Goal: Task Accomplishment & Management: Manage account settings

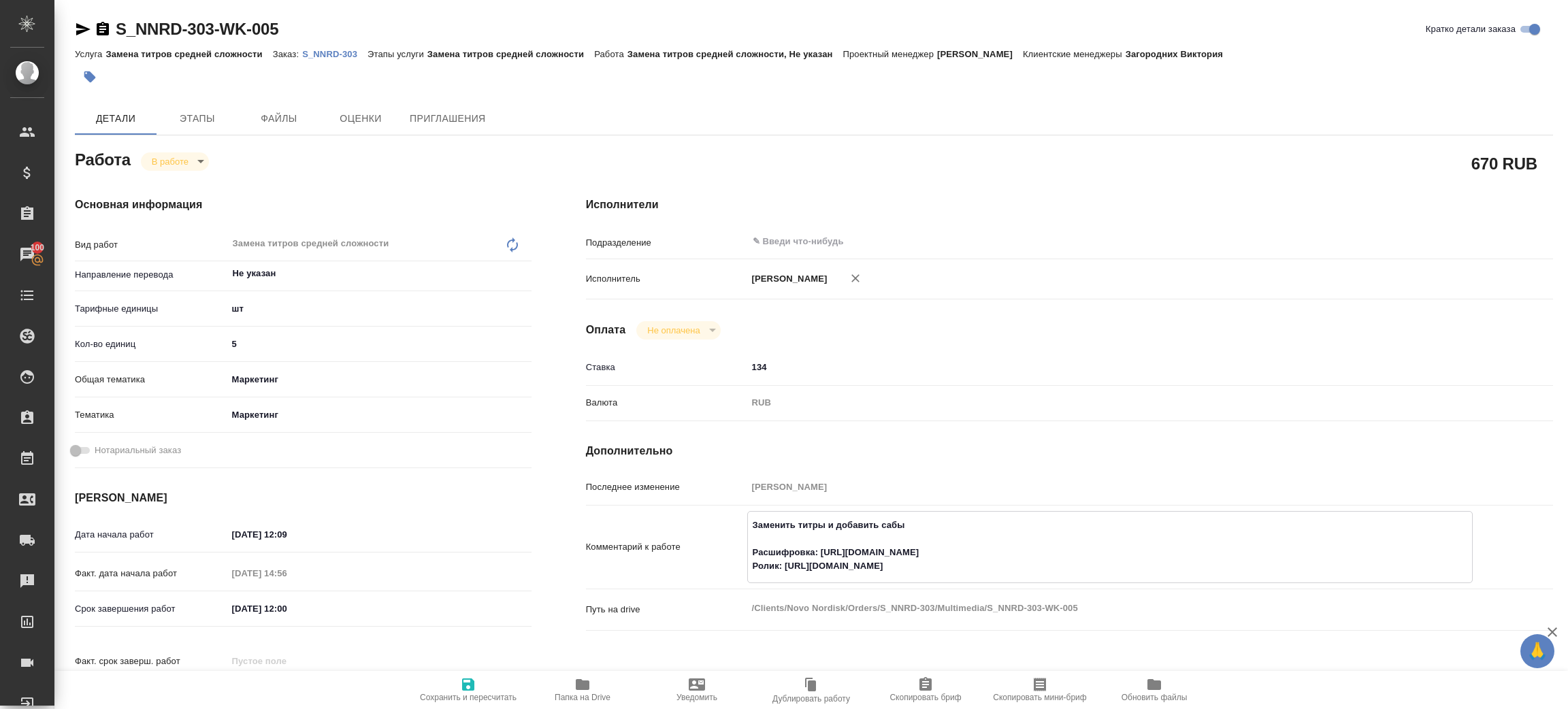
click at [587, 690] on icon "button" at bounding box center [583, 684] width 16 height 16
click at [336, 48] on link "S_NNRD-303" at bounding box center [334, 53] width 65 height 12
click at [177, 149] on div "Работа В работе inProgress" at bounding box center [303, 158] width 456 height 24
click at [173, 157] on body "🙏 .cls-1 fill:#fff; AWATERA [PERSON_NAME] Спецификации Заказы 100 Чаты Todo Про…" at bounding box center [784, 354] width 1568 height 709
click at [185, 204] on li "Сдан" at bounding box center [185, 207] width 90 height 23
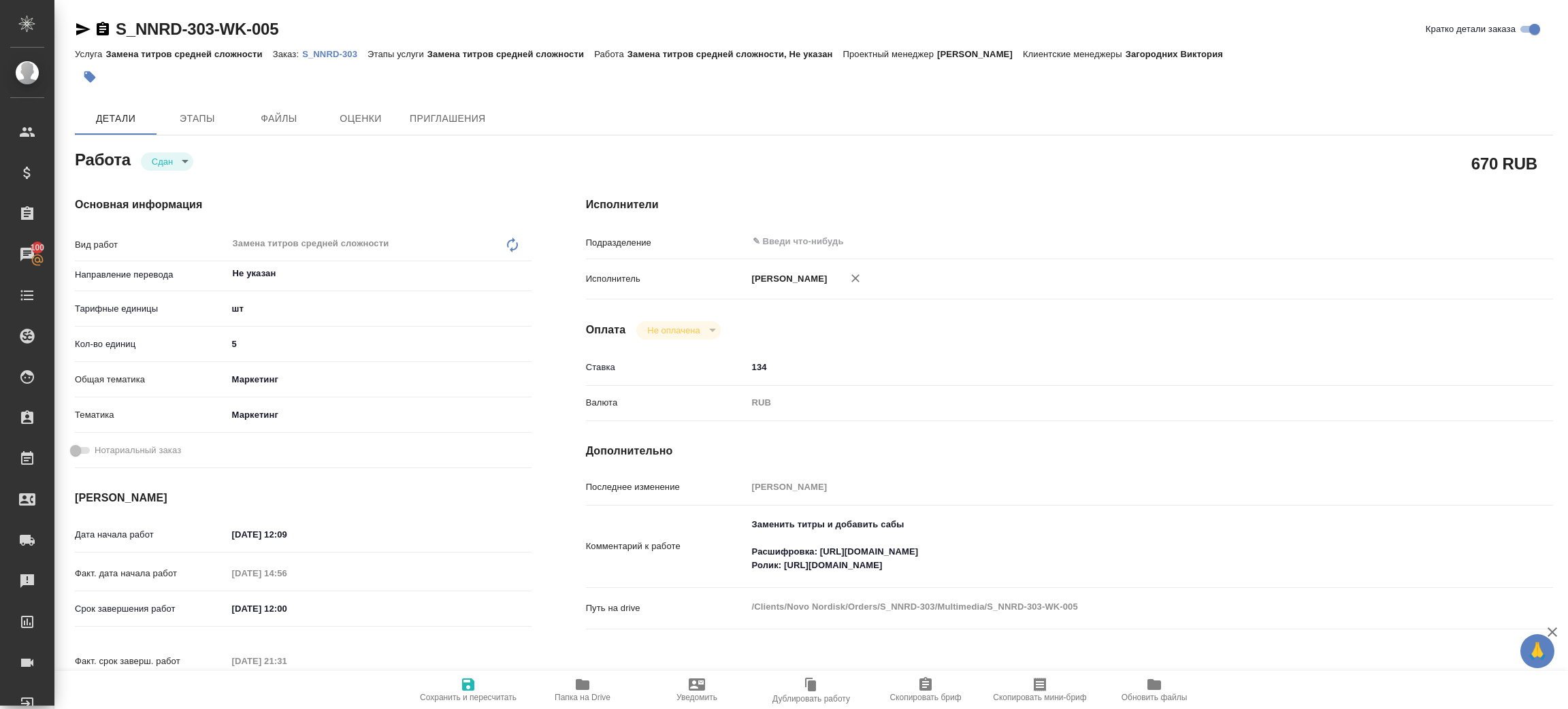
type textarea "x"
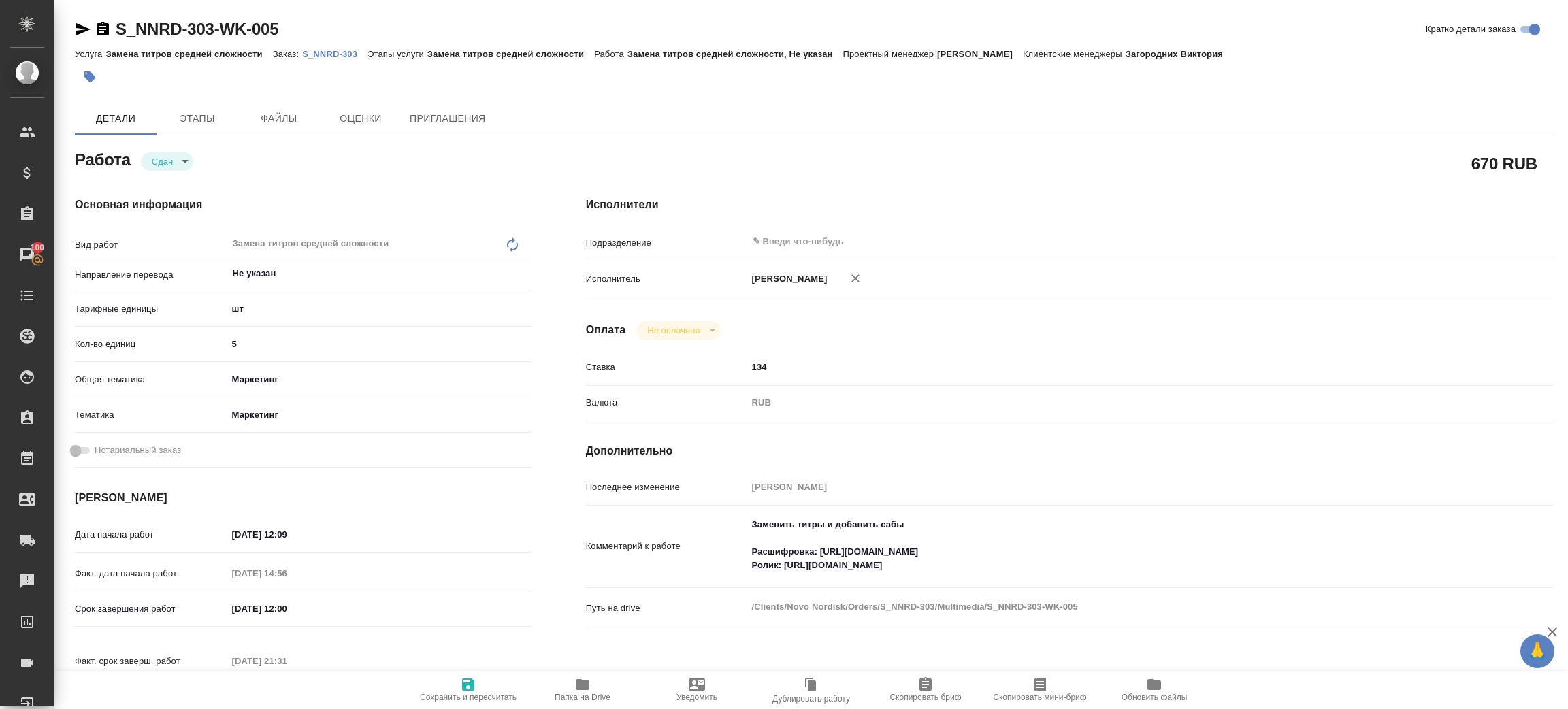
type textarea "x"
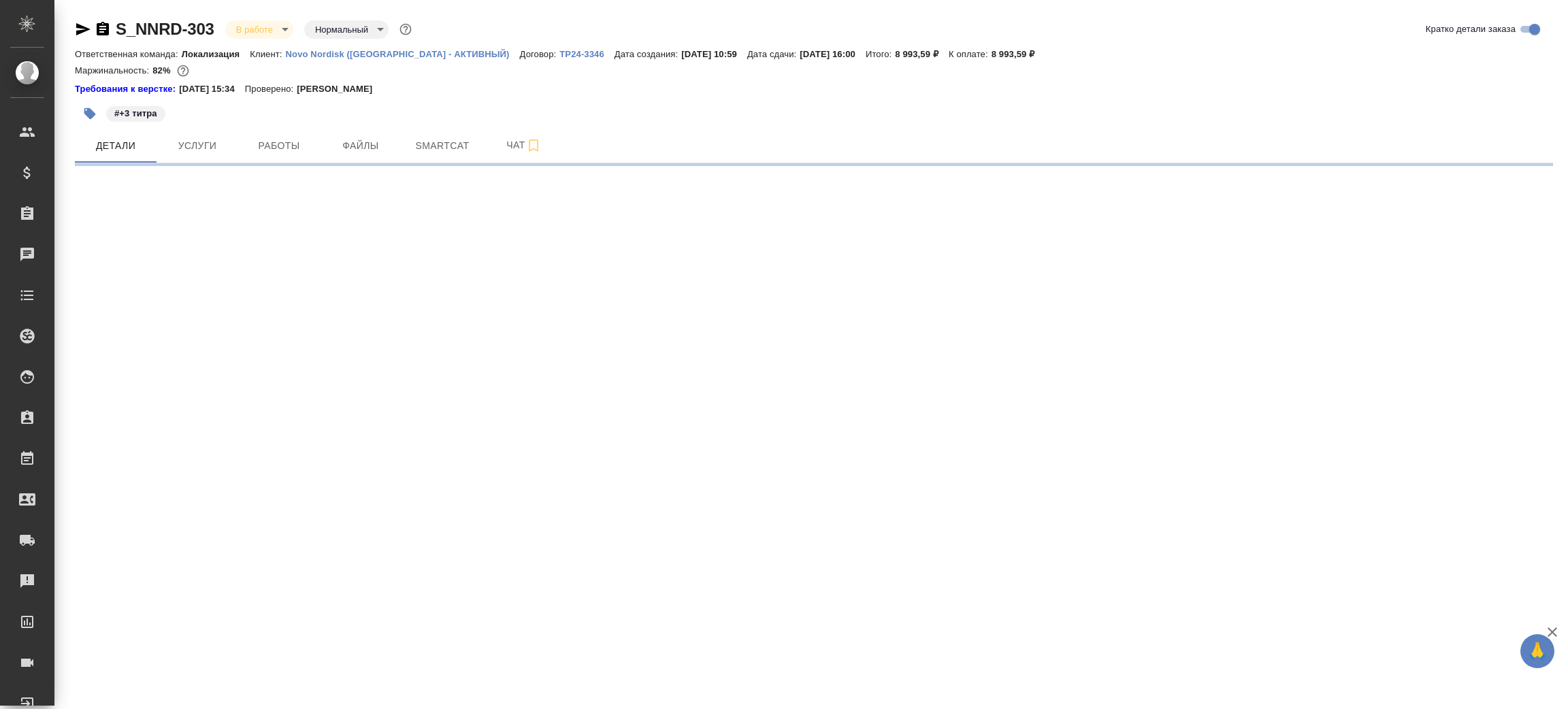
select select "RU"
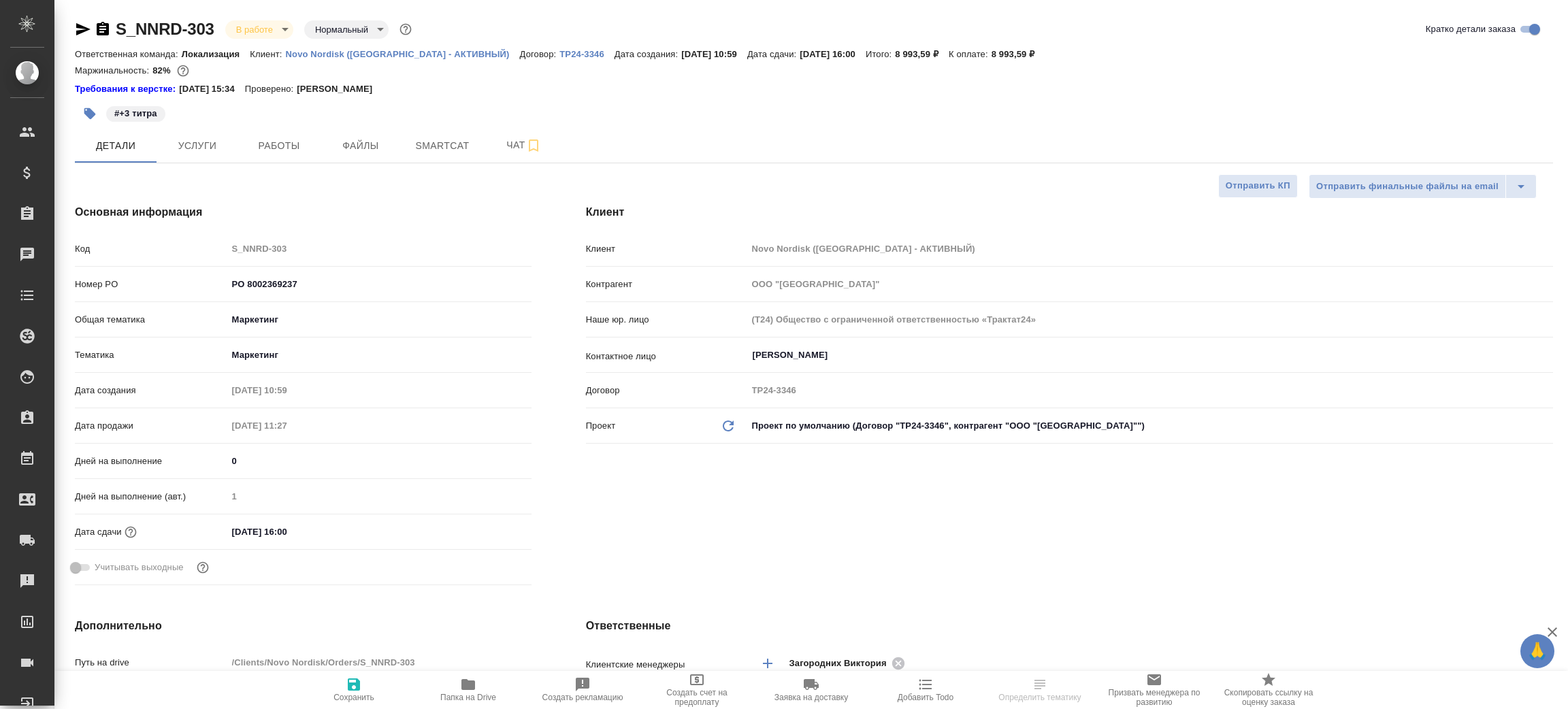
type textarea "x"
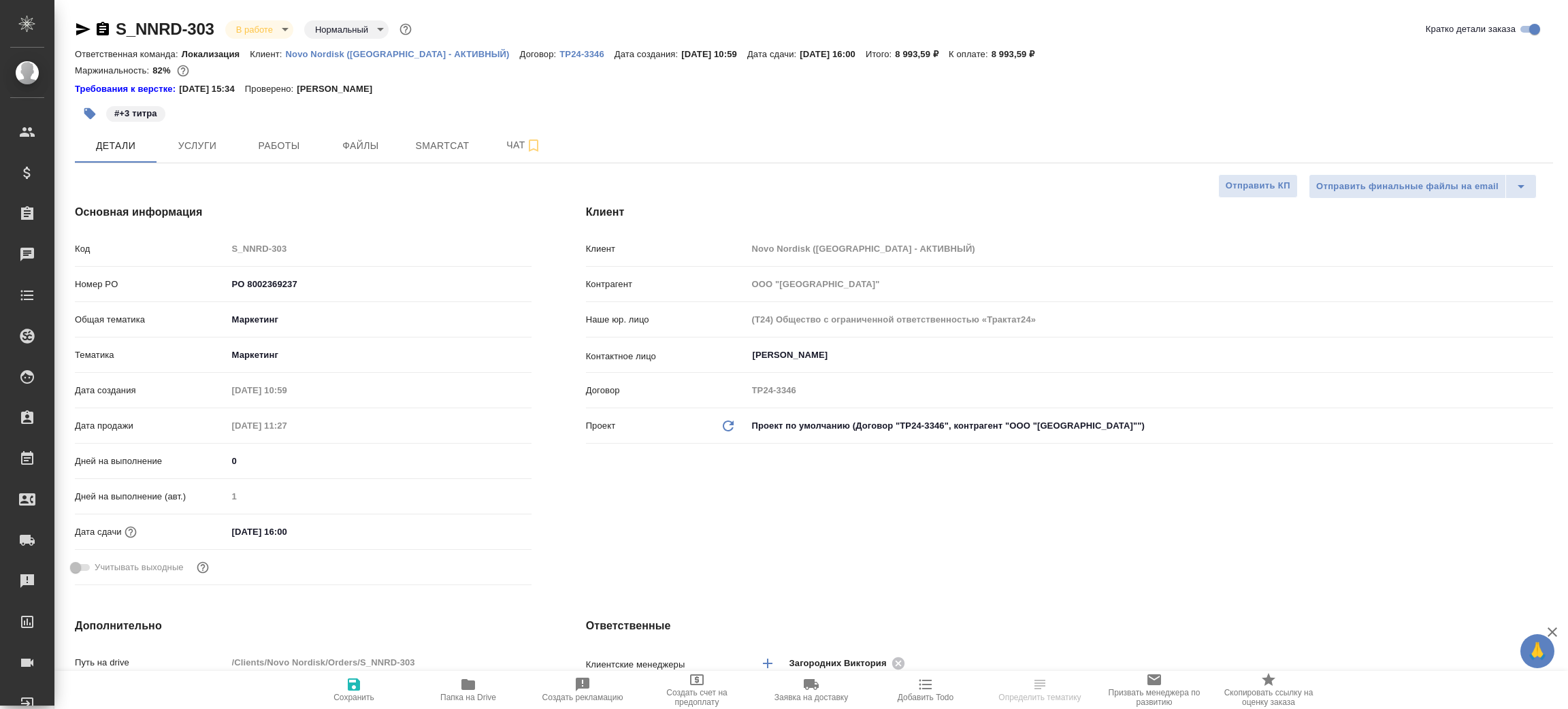
type textarea "x"
type input "[PERSON_NAME]"
type input "Переверзева Анна a.pereverzeva"
click at [84, 27] on icon "button" at bounding box center [84, 29] width 15 height 12
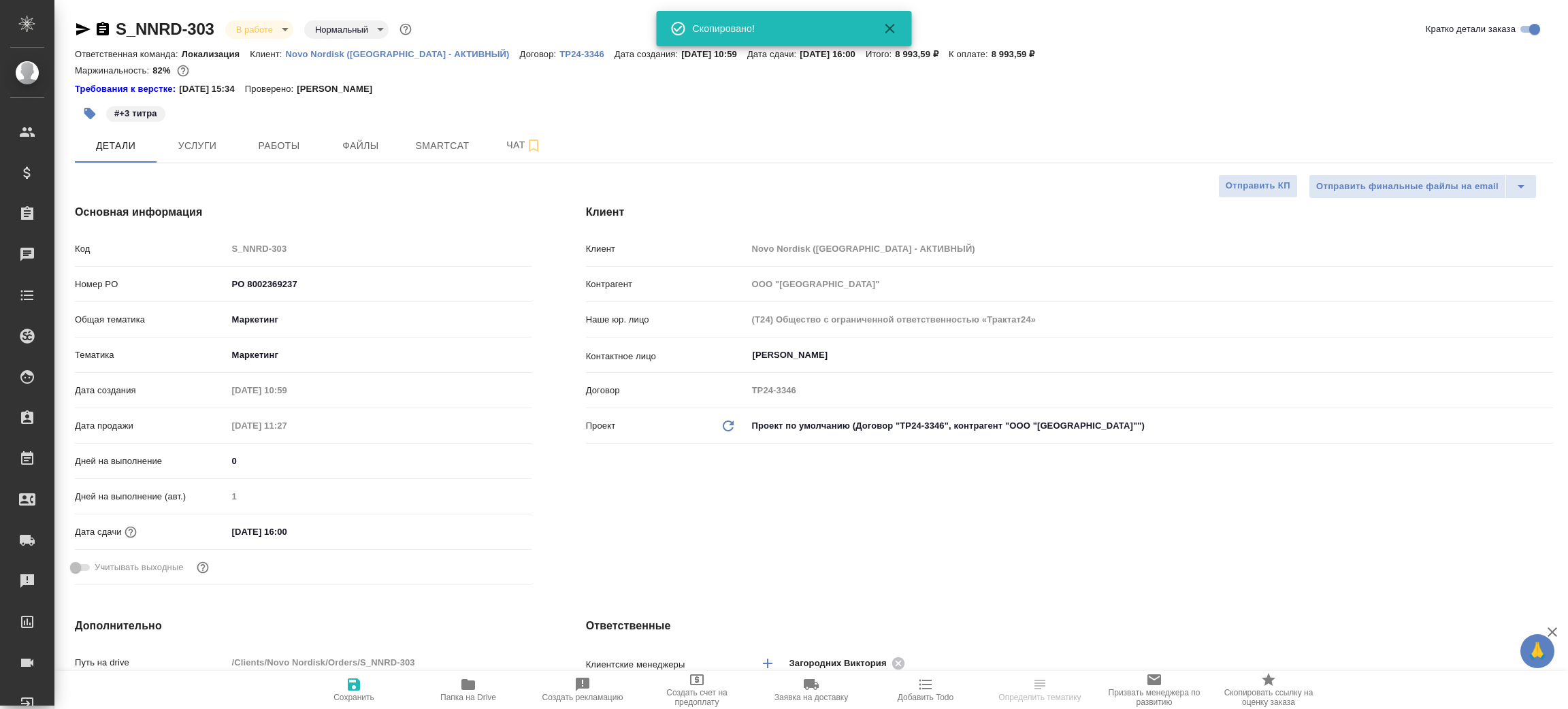
type textarea "x"
select select "RU"
type textarea "x"
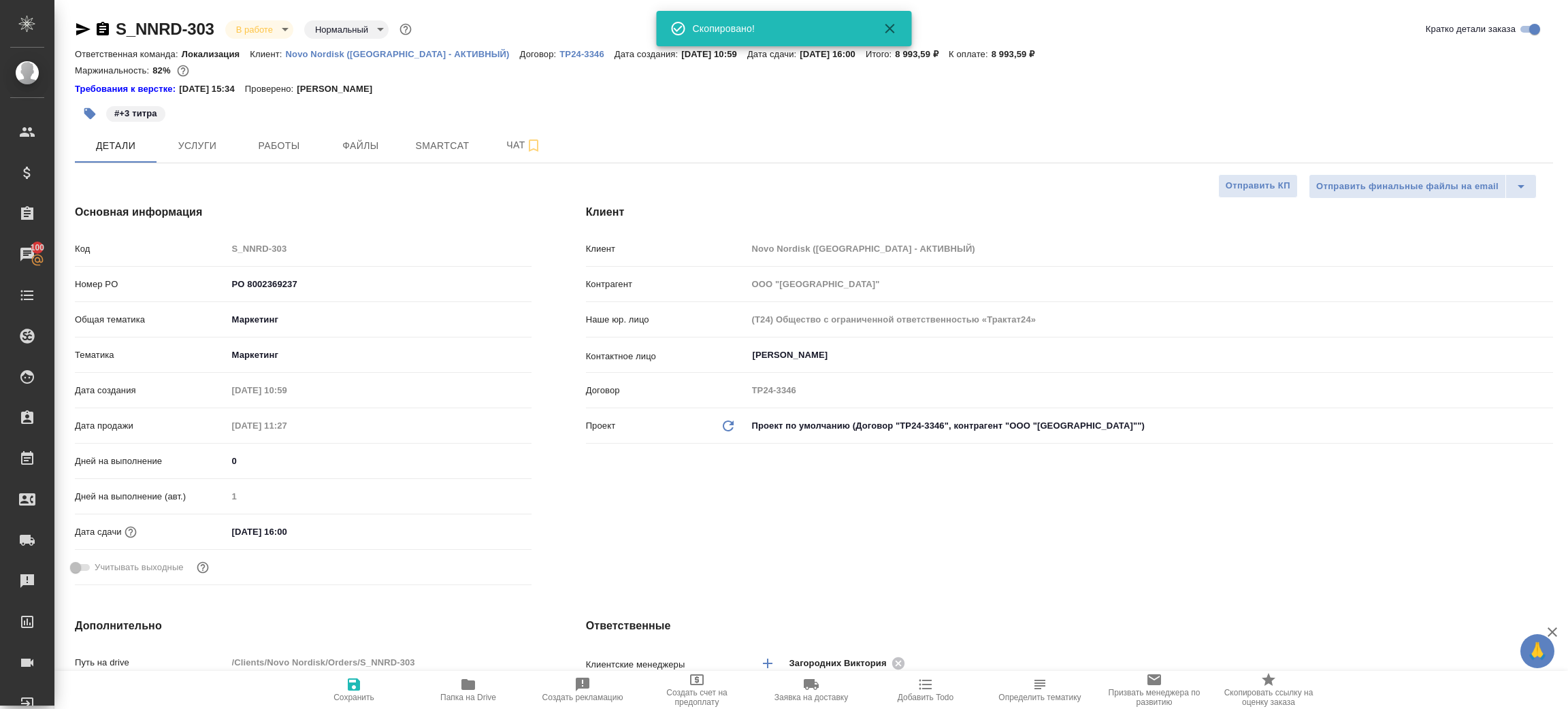
type textarea "x"
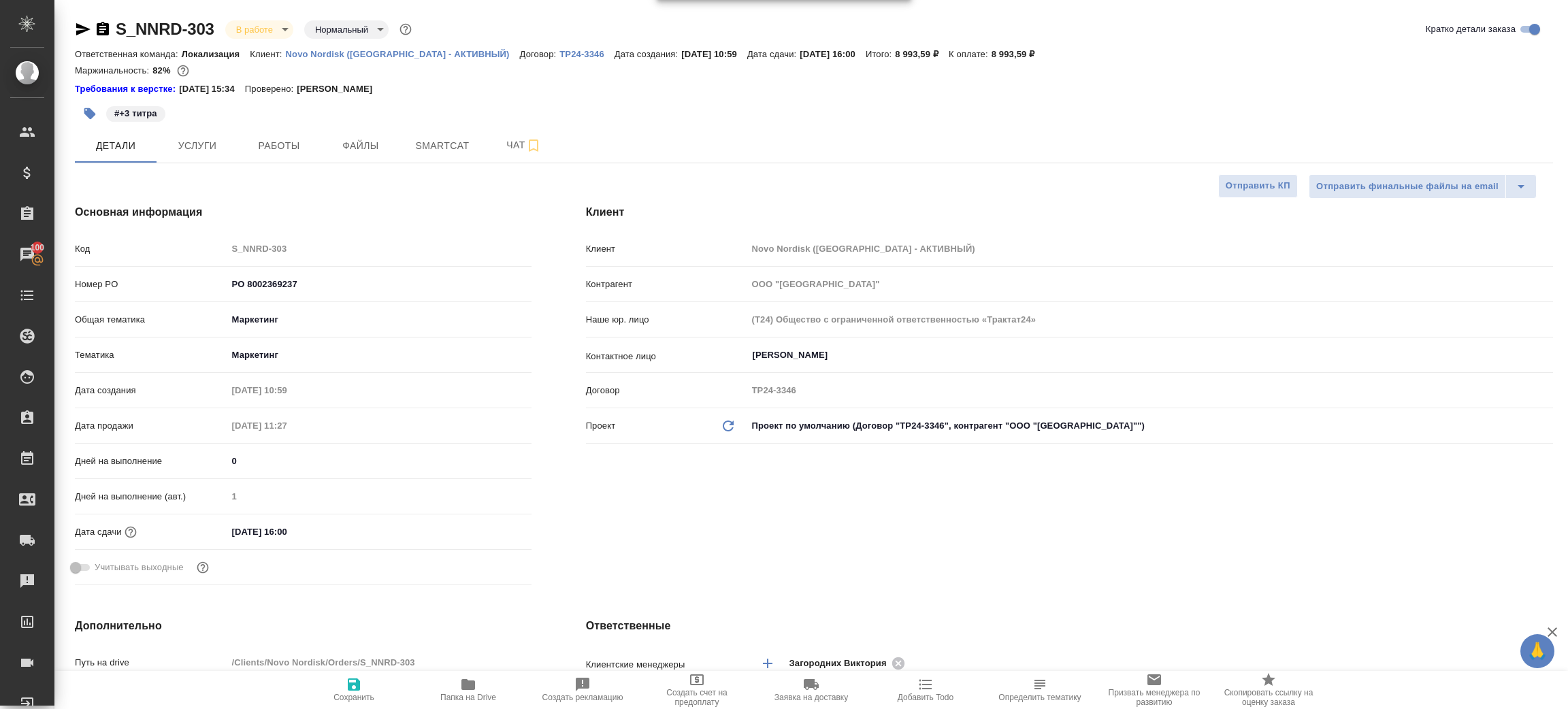
type textarea "x"
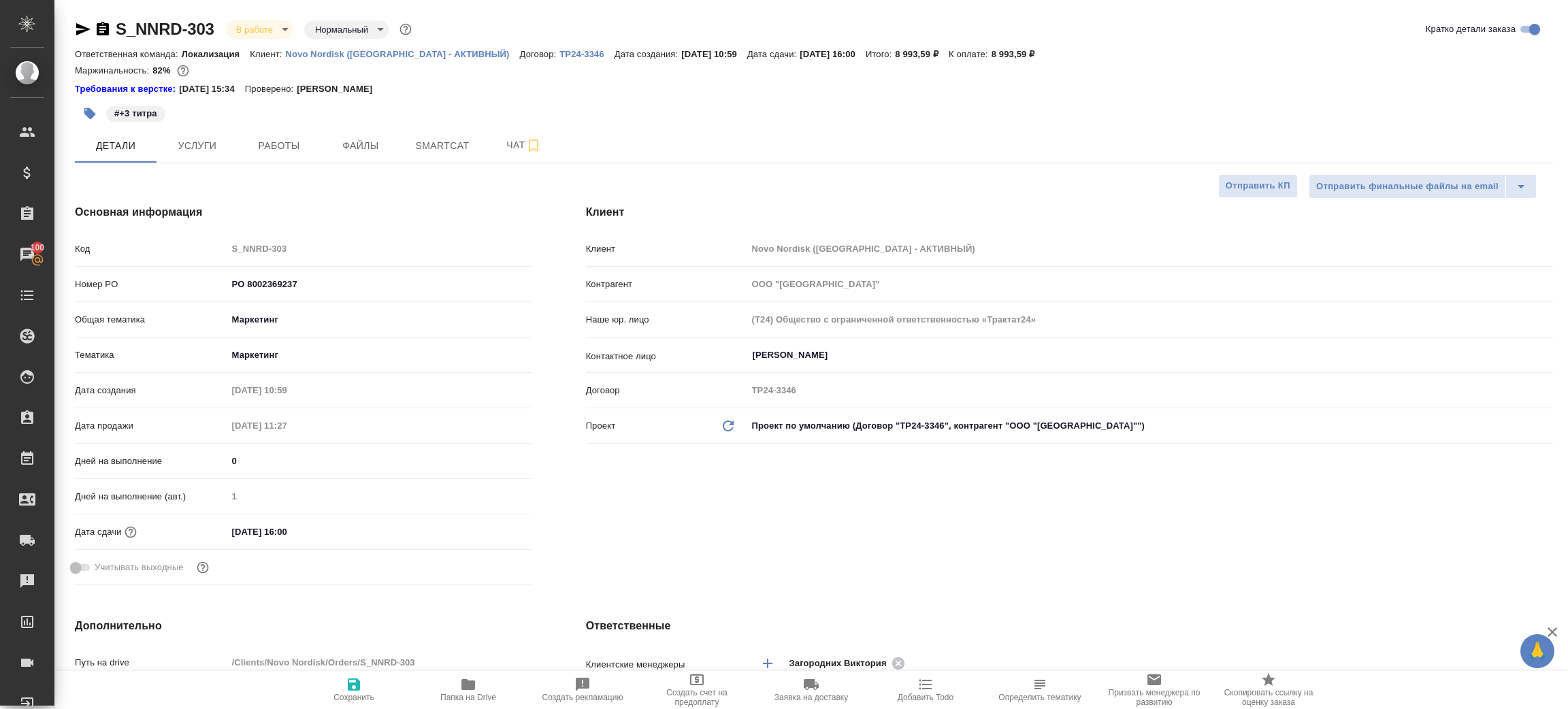
type textarea "x"
click at [267, 31] on body "🙏 .cls-1 fill:#fff; AWATERA Zenkov Aleksei Клиенты Спецификации Заказы 100 Чаты…" at bounding box center [784, 354] width 1568 height 709
